Goal: Check status: Check status

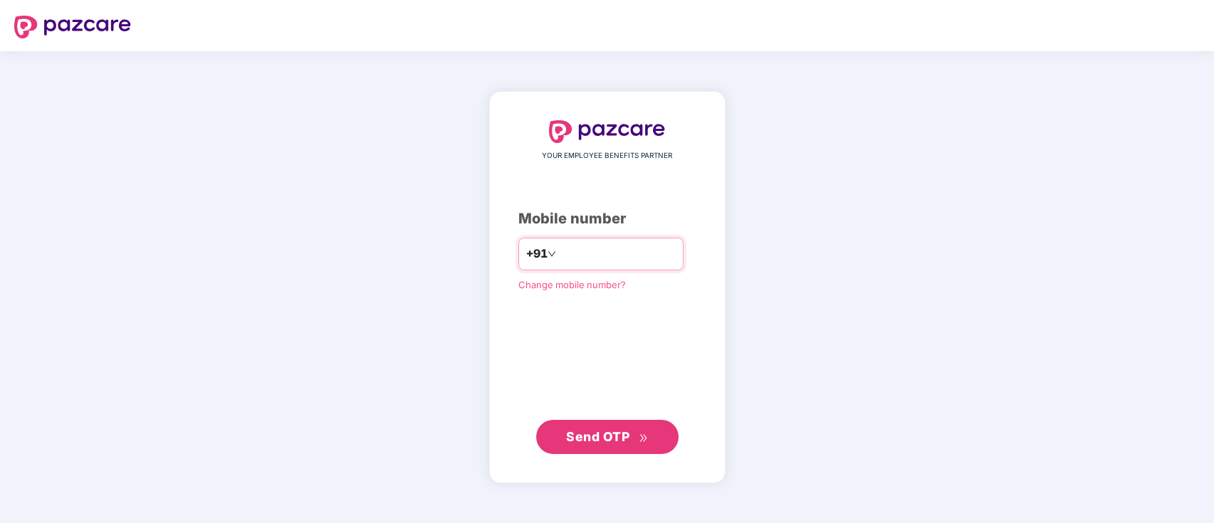
drag, startPoint x: 0, startPoint y: 0, endPoint x: 579, endPoint y: 262, distance: 635.2
click at [579, 262] on input "number" at bounding box center [617, 254] width 117 height 23
type input "**********"
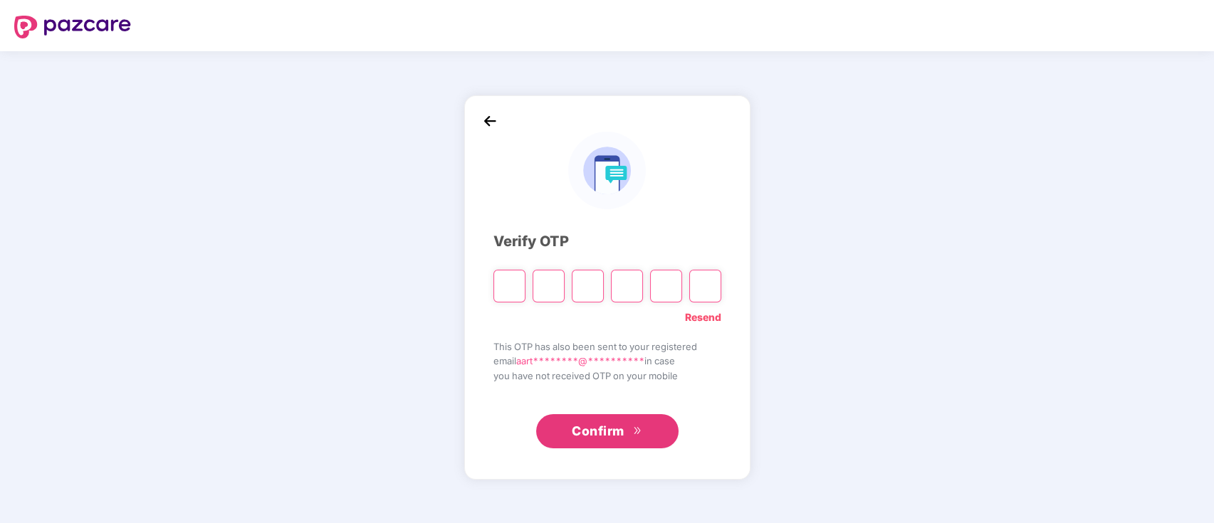
type input "*"
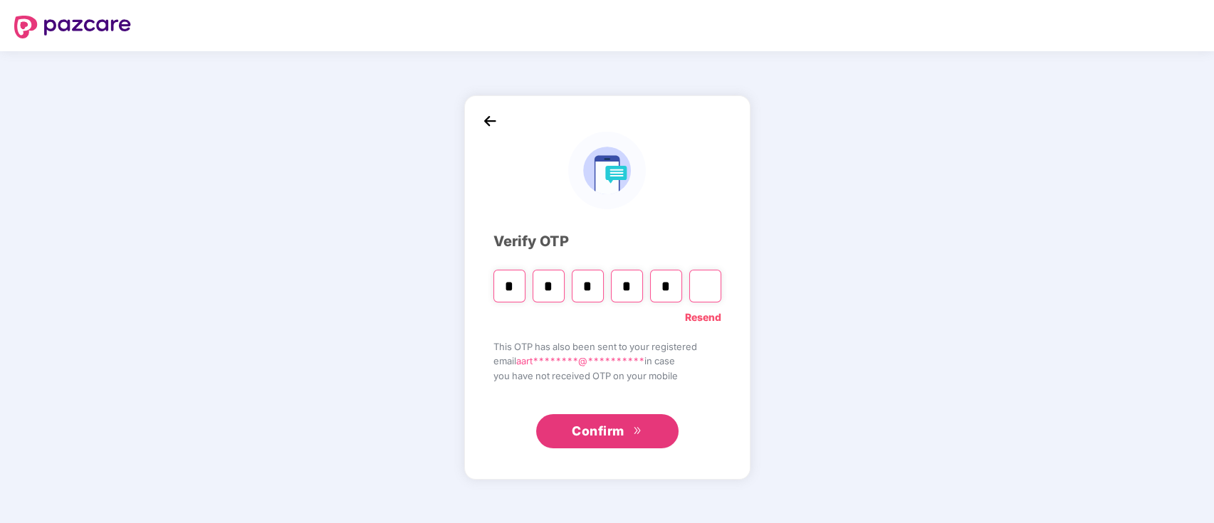
type input "*"
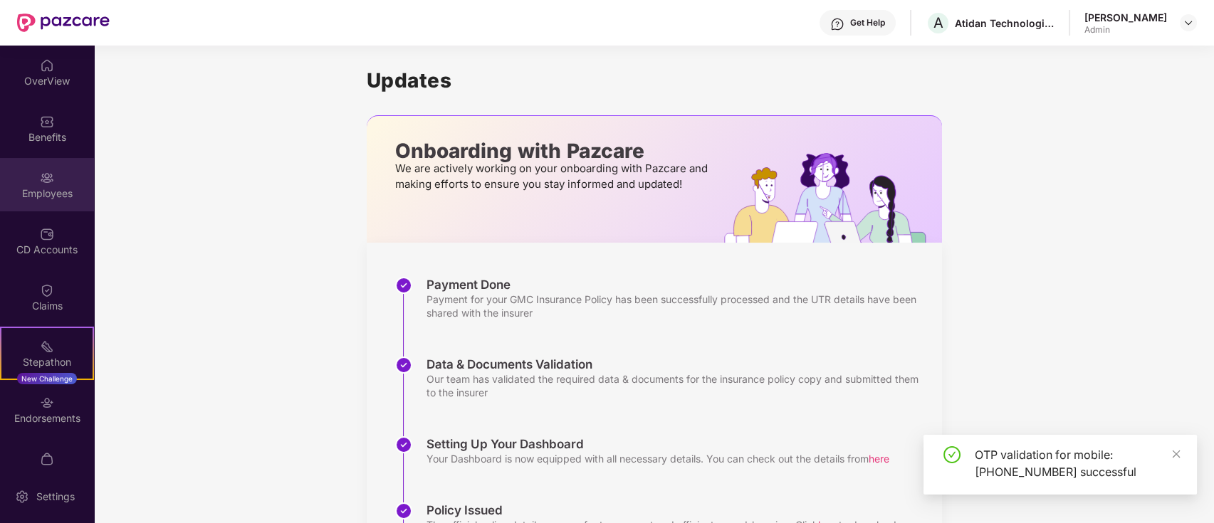
click at [52, 180] on div "Employees" at bounding box center [47, 184] width 94 height 53
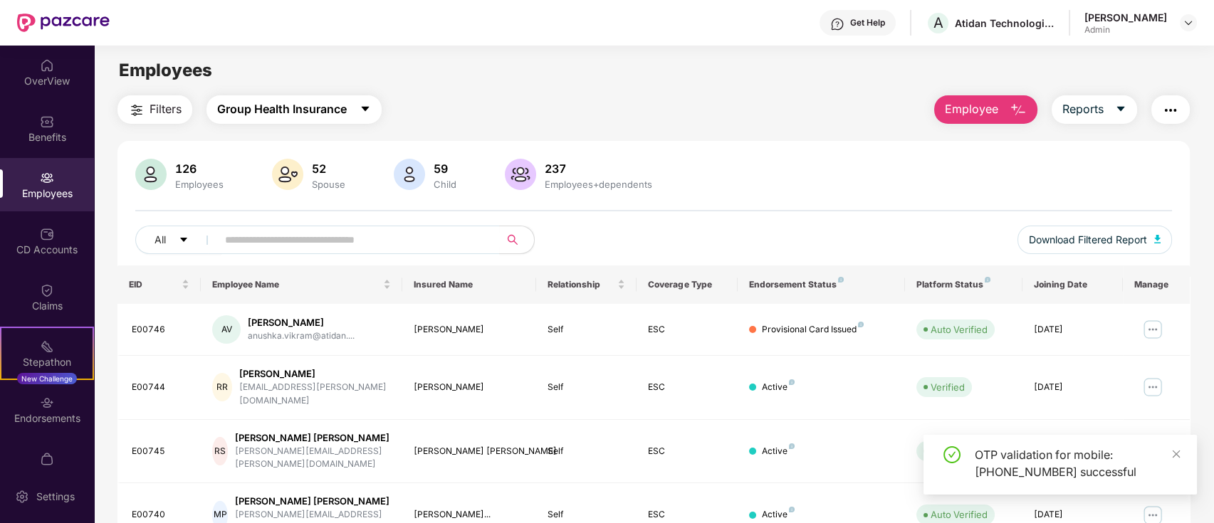
click at [265, 110] on span "Group Health Insurance" at bounding box center [282, 109] width 130 height 18
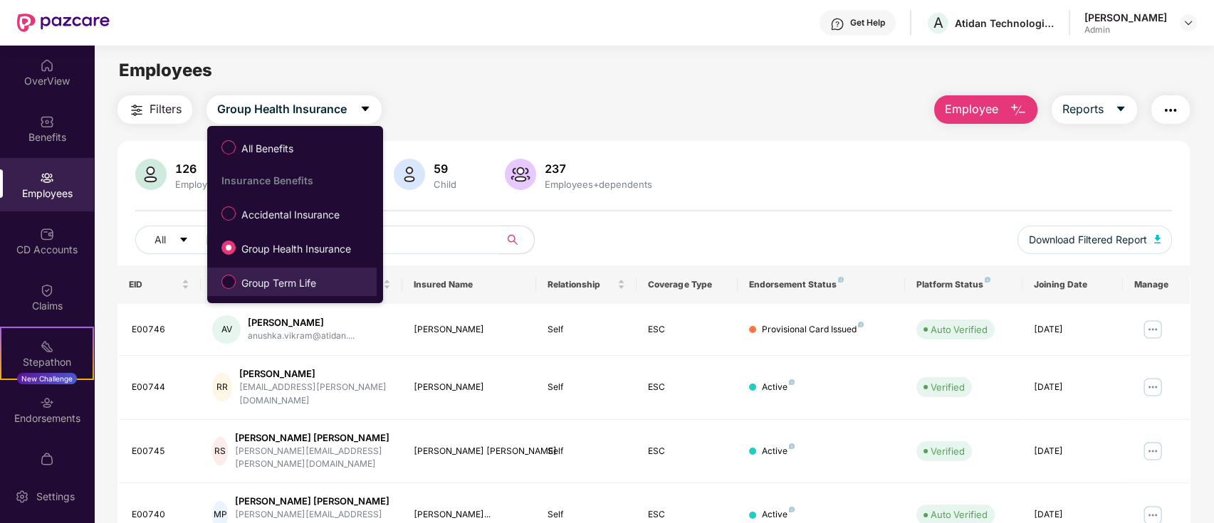
click at [228, 288] on label "Group Term Life" at bounding box center [271, 282] width 115 height 24
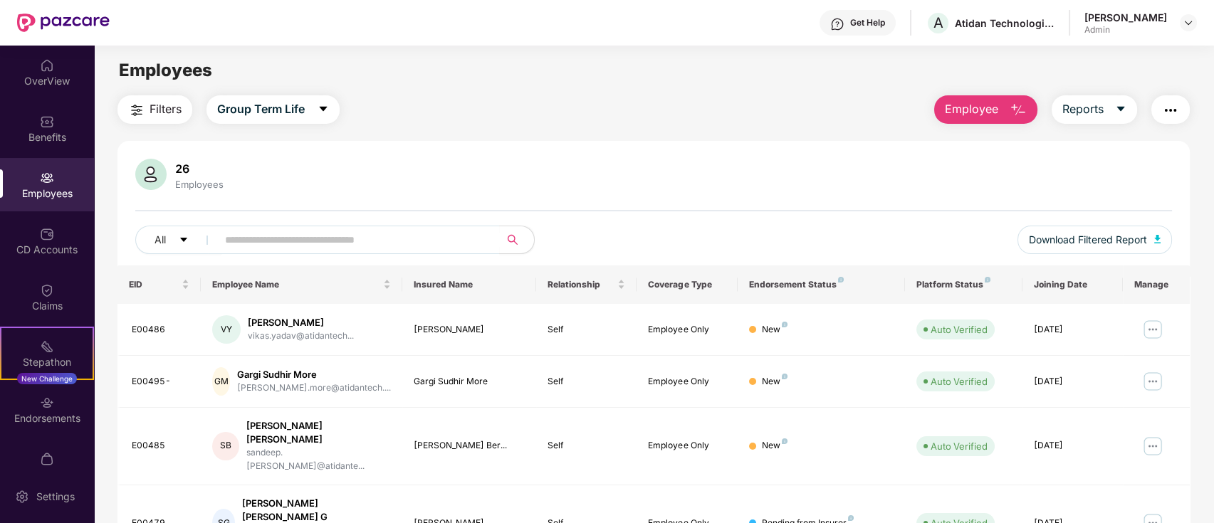
scroll to position [350, 0]
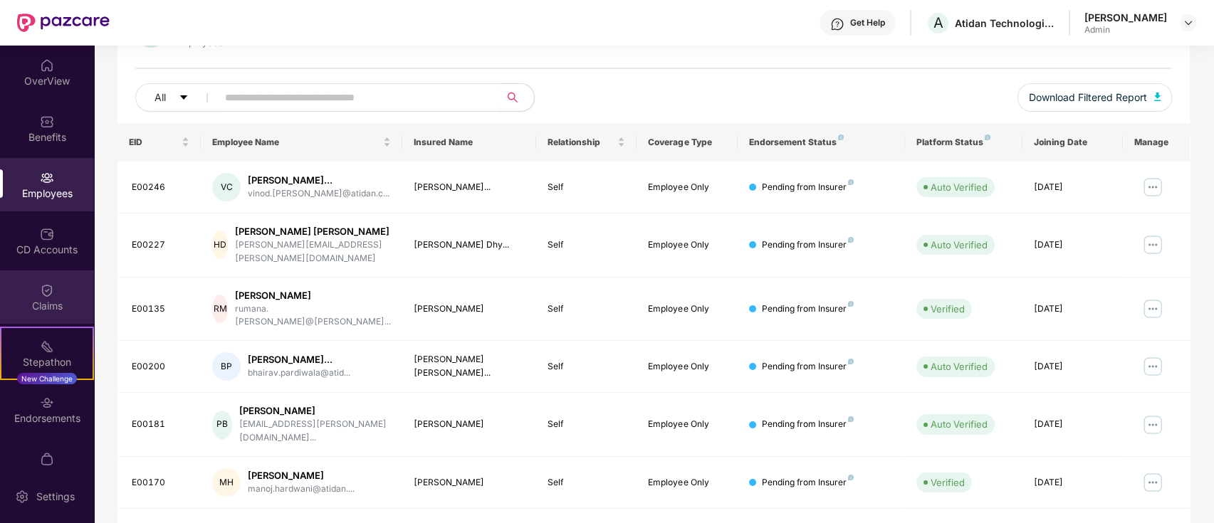
scroll to position [0, 0]
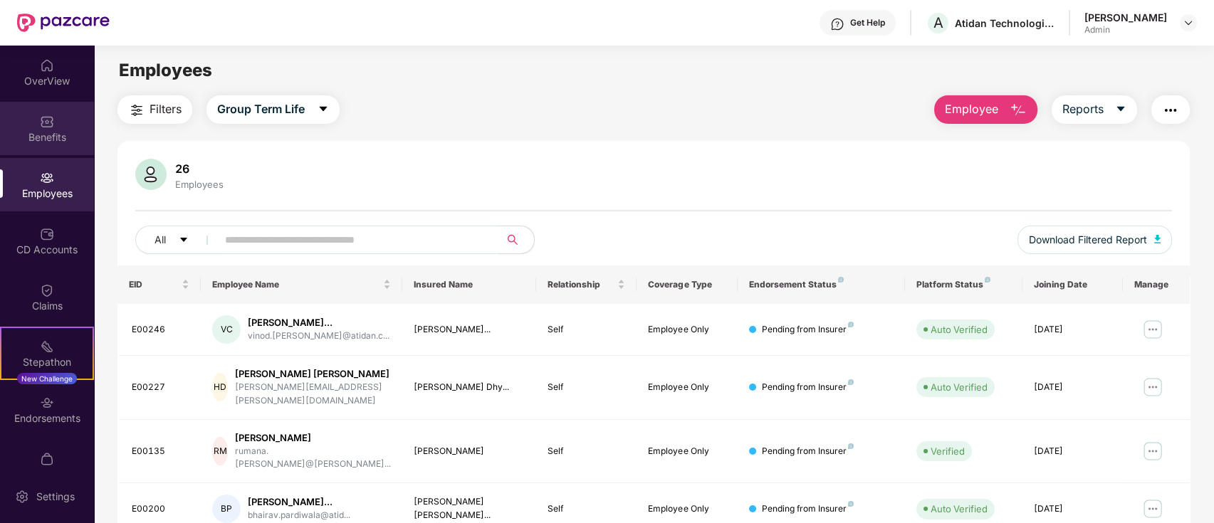
click at [46, 148] on div "Benefits" at bounding box center [47, 128] width 94 height 53
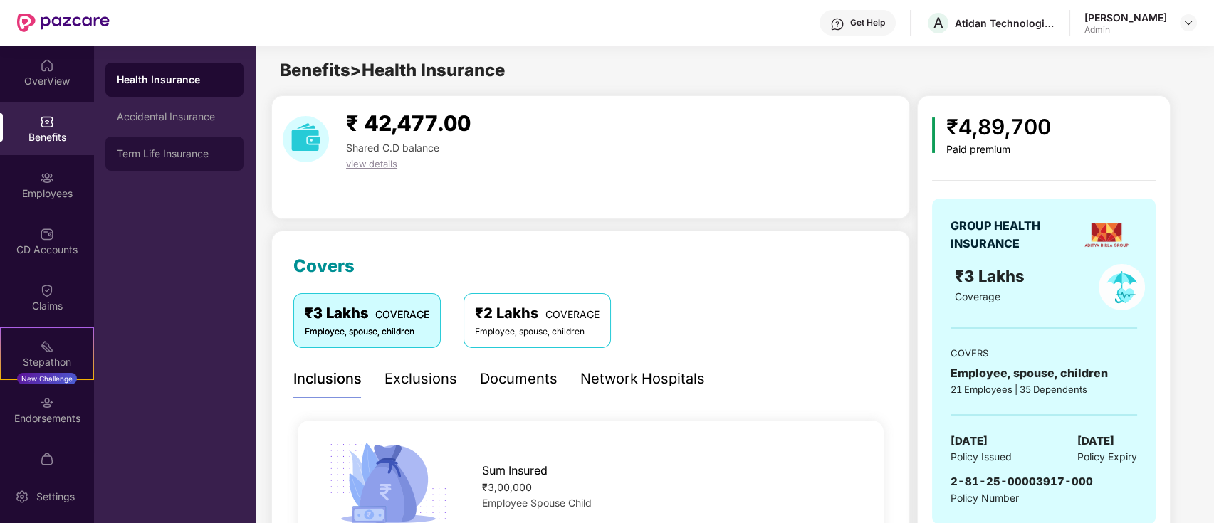
click at [177, 152] on div "Term Life Insurance" at bounding box center [174, 153] width 115 height 11
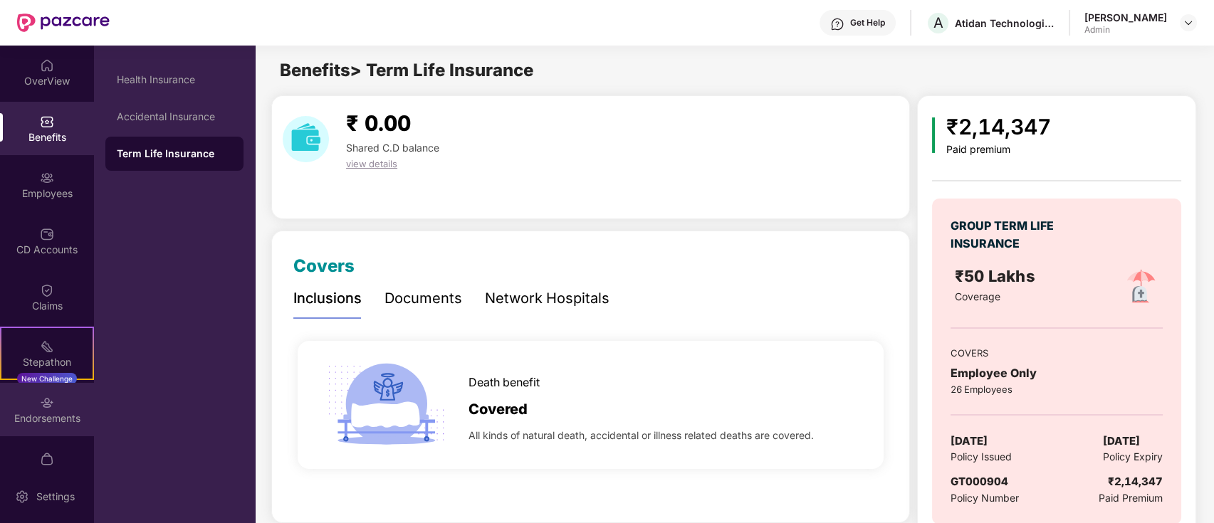
click at [53, 409] on div "Endorsements" at bounding box center [47, 409] width 94 height 53
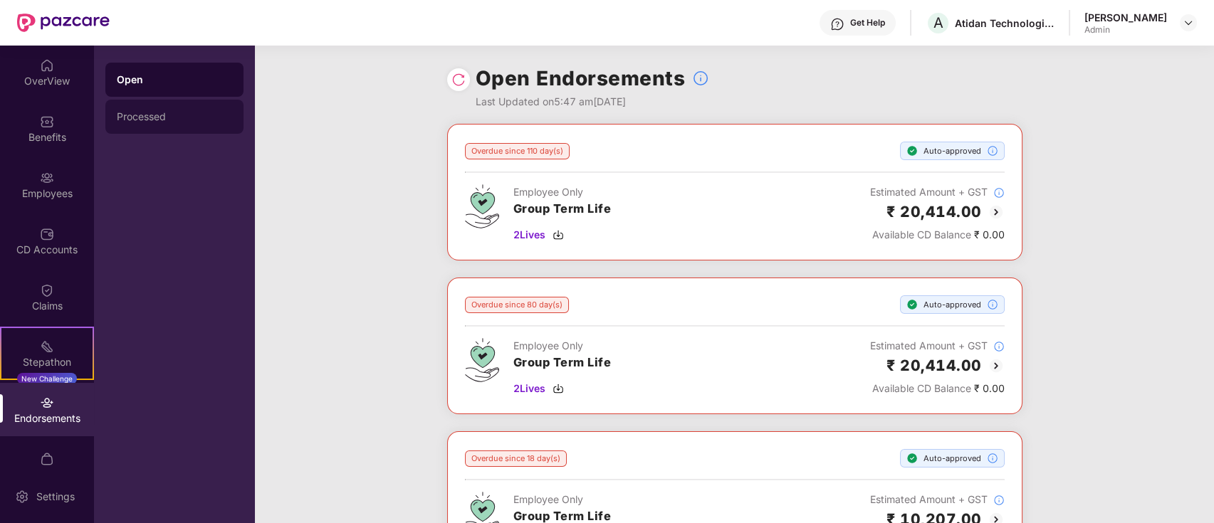
click at [196, 122] on div "Processed" at bounding box center [174, 117] width 138 height 34
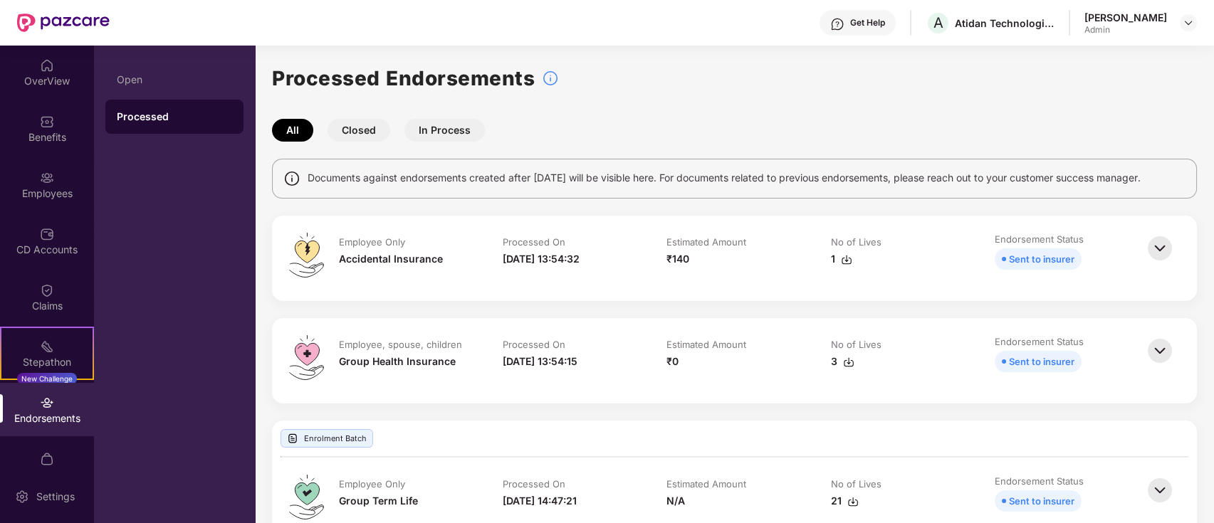
click at [1149, 251] on img at bounding box center [1159, 248] width 31 height 31
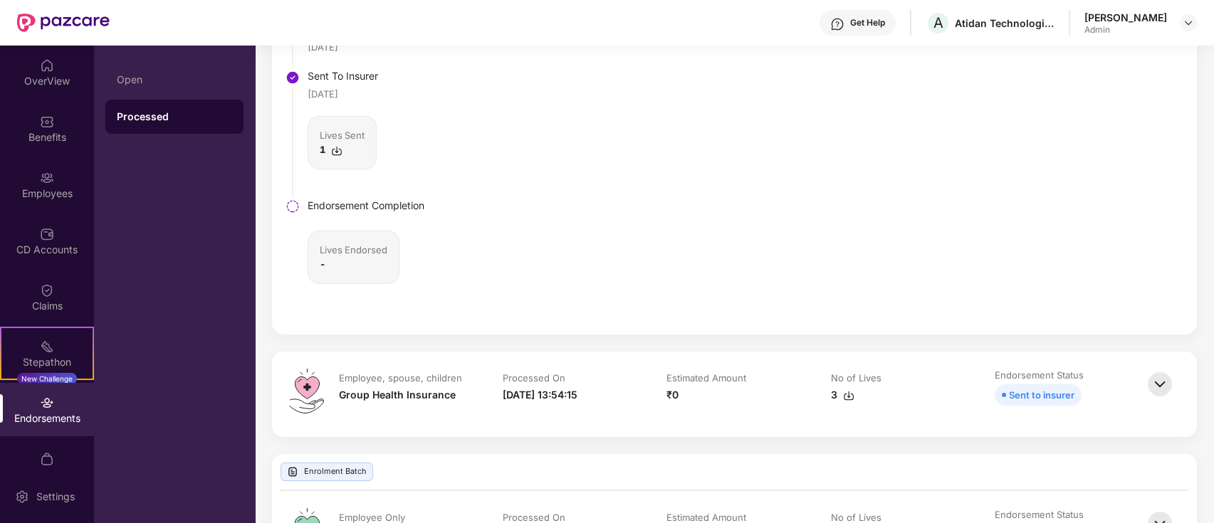
scroll to position [95, 0]
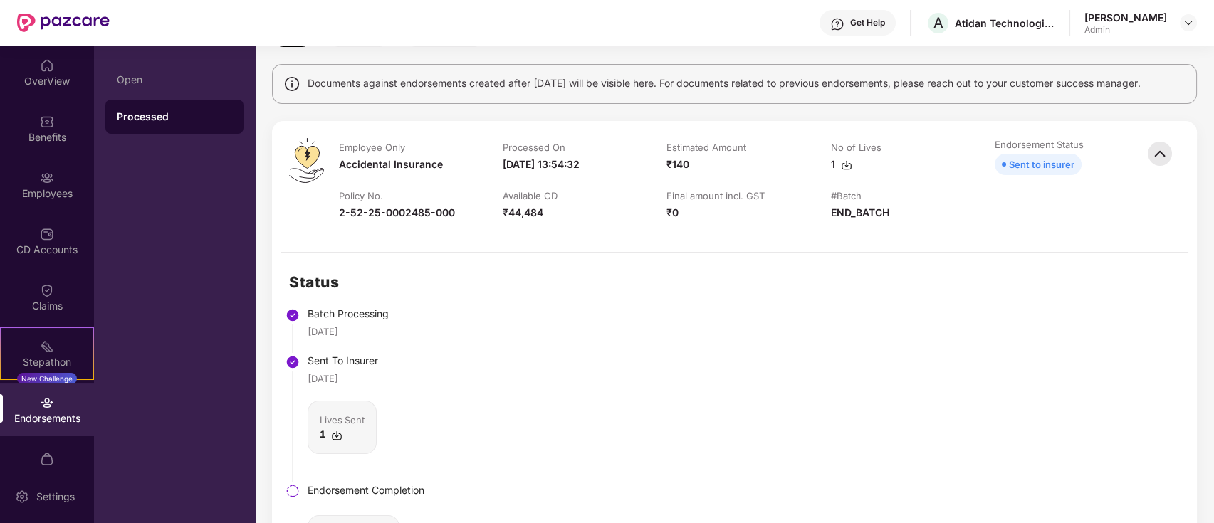
click at [1160, 145] on img at bounding box center [1159, 153] width 31 height 31
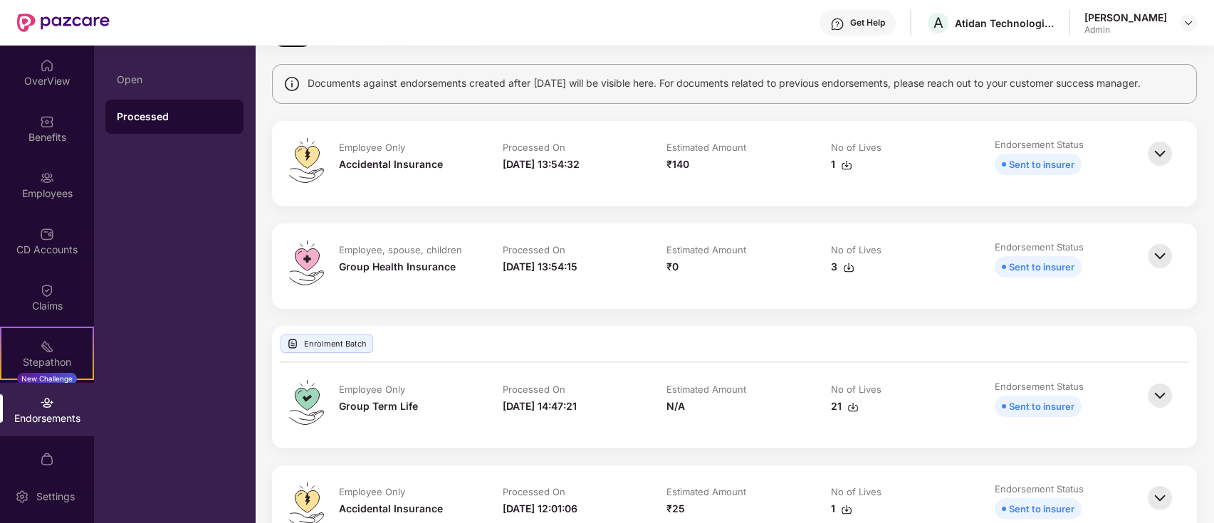
click at [1163, 268] on img at bounding box center [1159, 256] width 31 height 31
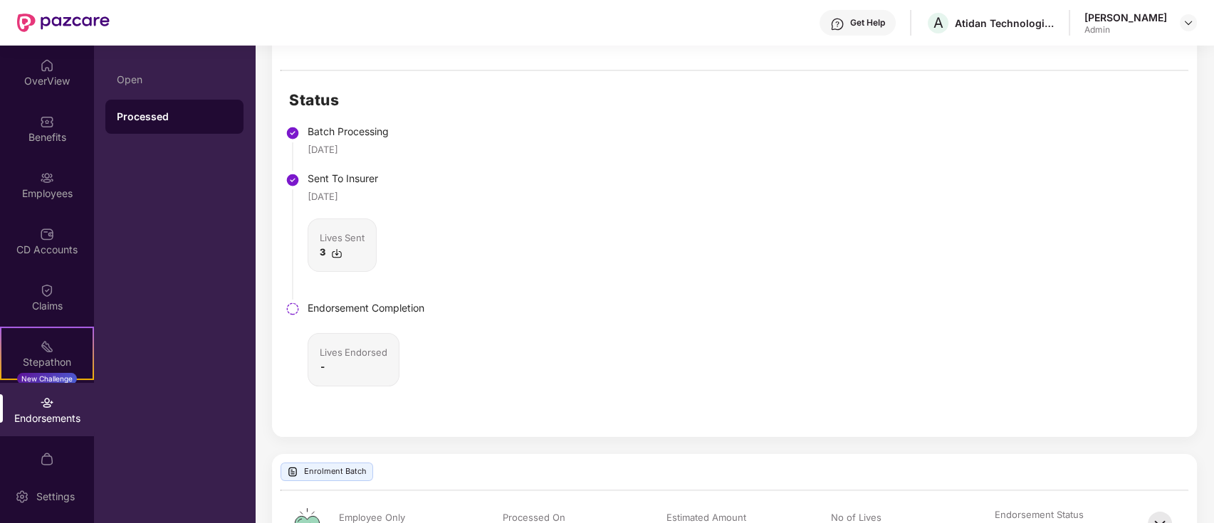
scroll to position [189, 0]
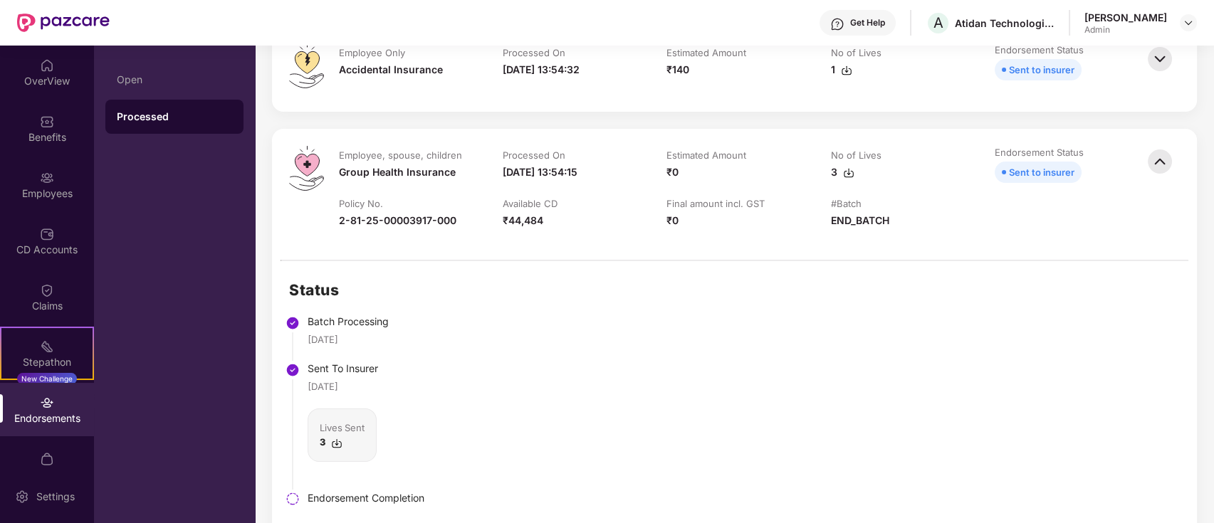
click at [842, 219] on div "END_BATCH" at bounding box center [860, 221] width 58 height 16
click at [564, 228] on td "Available CD ₹44,484" at bounding box center [570, 220] width 164 height 46
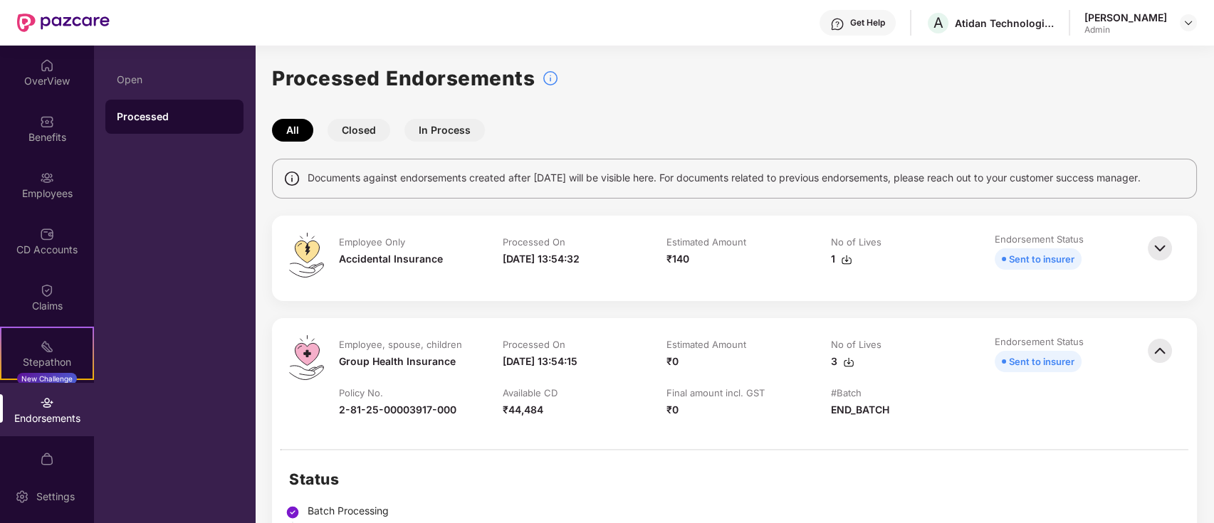
click at [1156, 346] on img at bounding box center [1159, 350] width 31 height 31
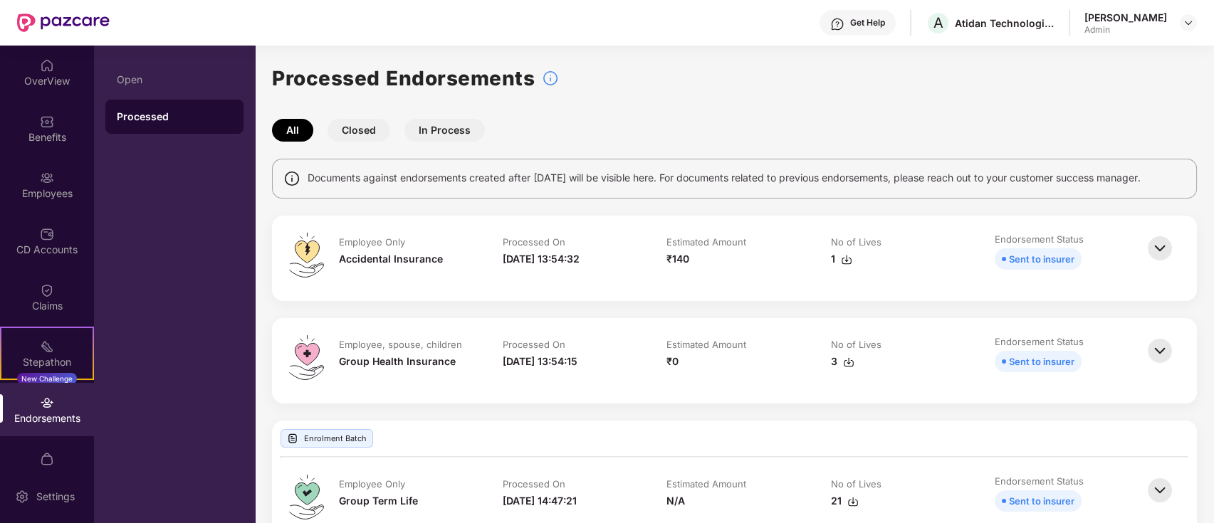
click at [1168, 351] on img at bounding box center [1159, 350] width 31 height 31
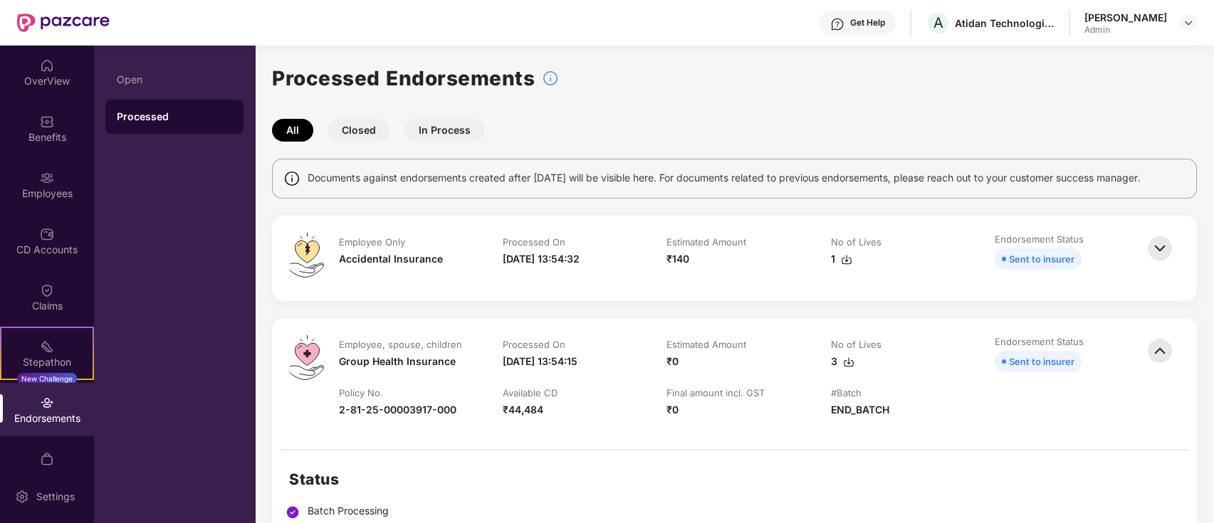
click at [1158, 241] on img at bounding box center [1159, 248] width 31 height 31
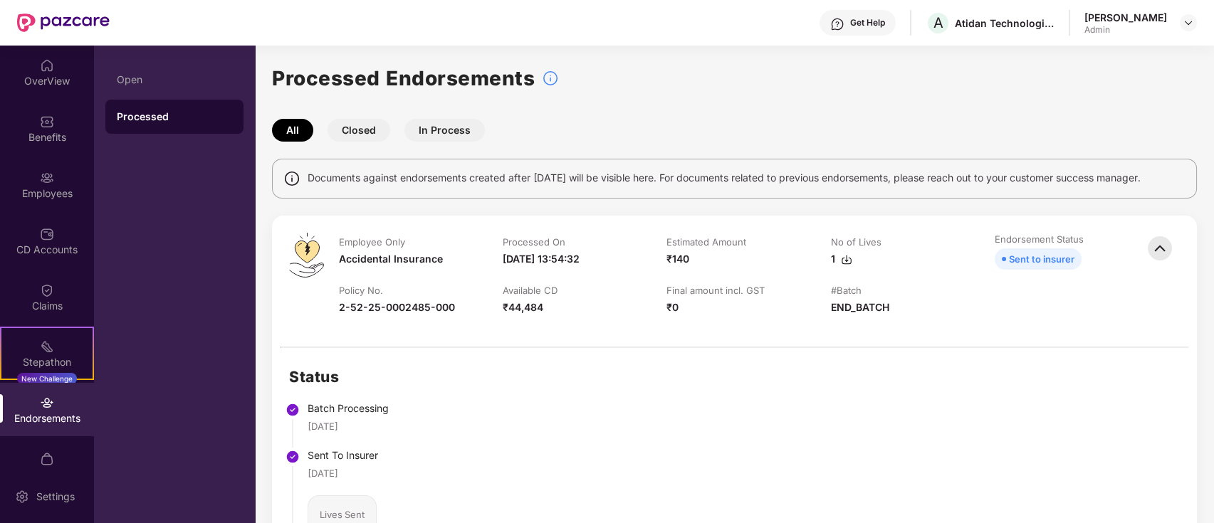
click at [1159, 251] on img at bounding box center [1159, 248] width 31 height 31
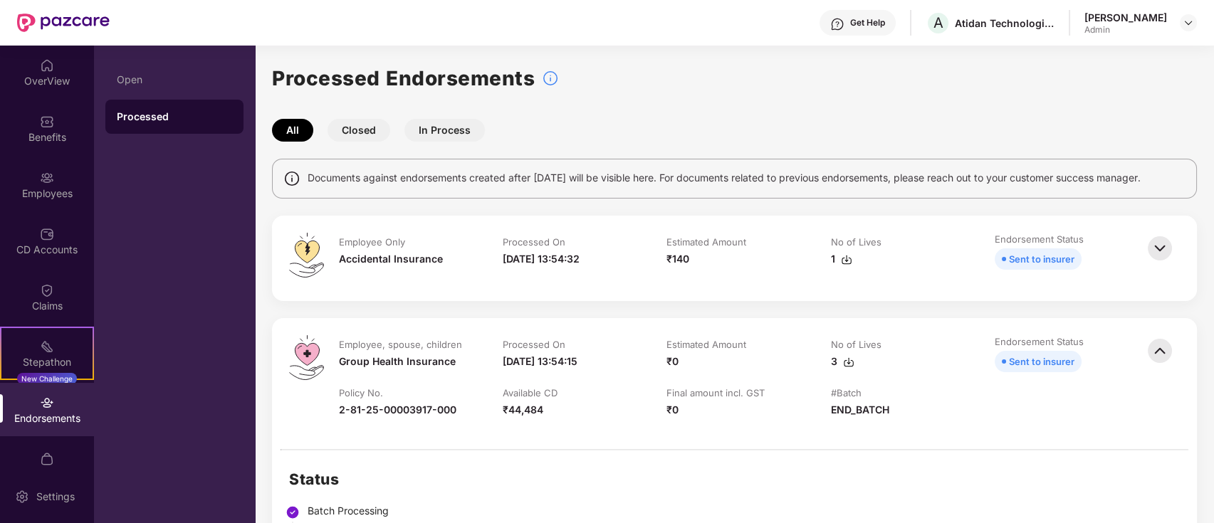
click at [1157, 343] on img at bounding box center [1159, 350] width 31 height 31
